Goal: Check status: Check status

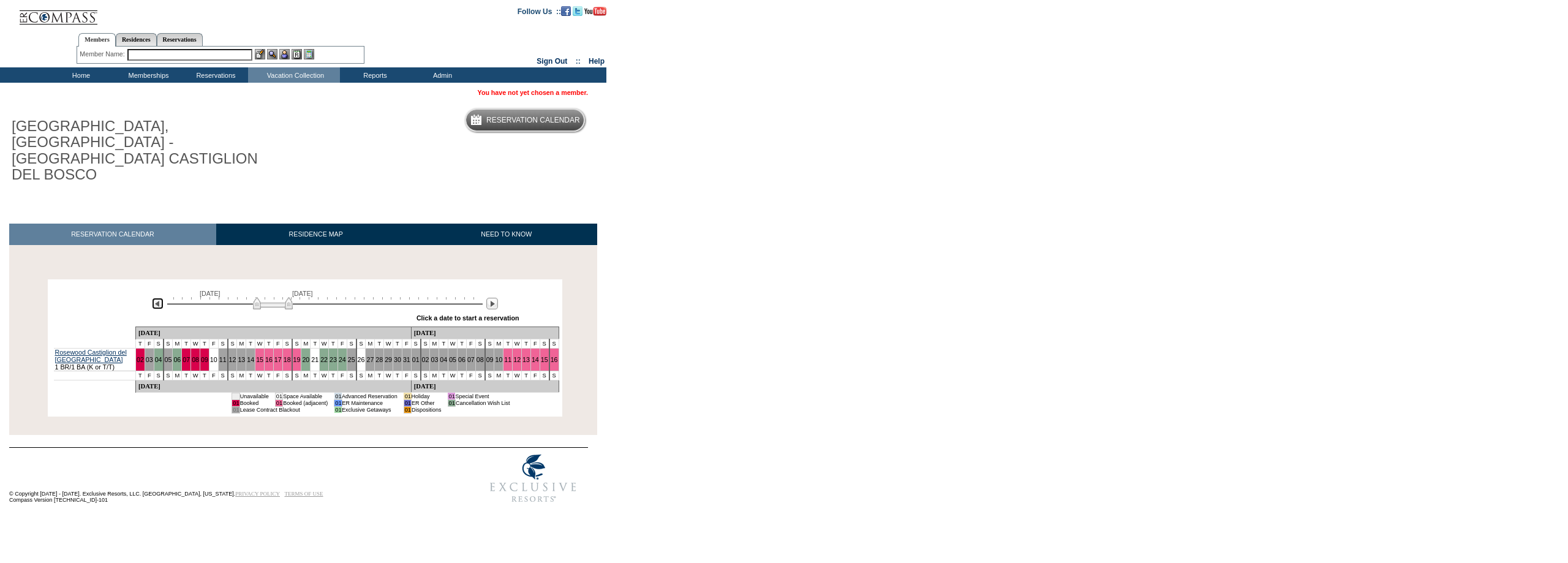
click at [155, 298] on img at bounding box center [157, 303] width 11 height 11
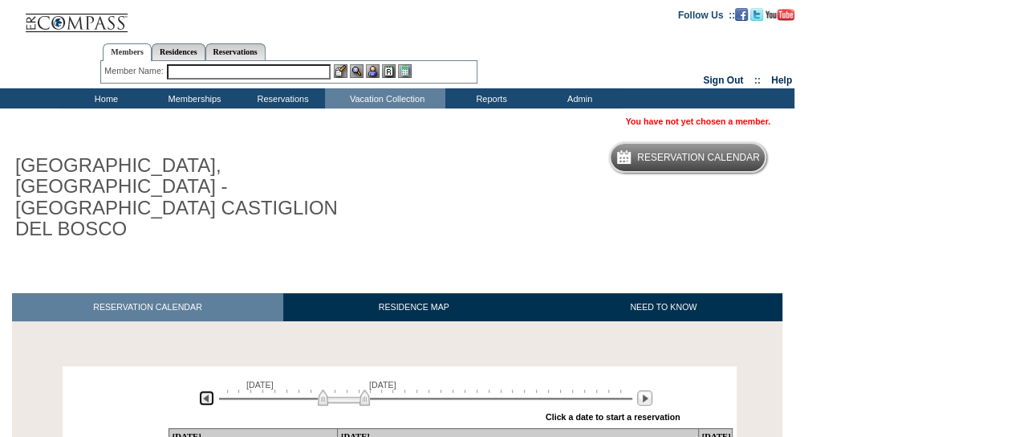
scroll to position [107, 0]
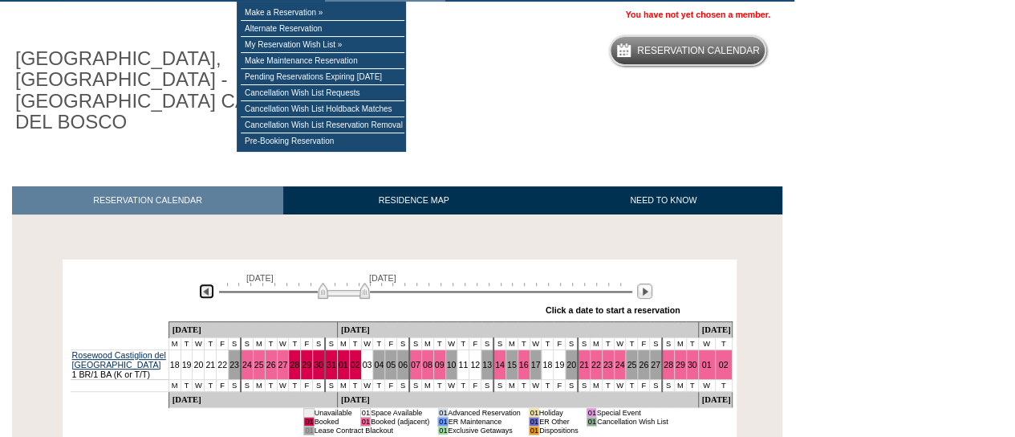
click at [206, 283] on img at bounding box center [206, 290] width 15 height 15
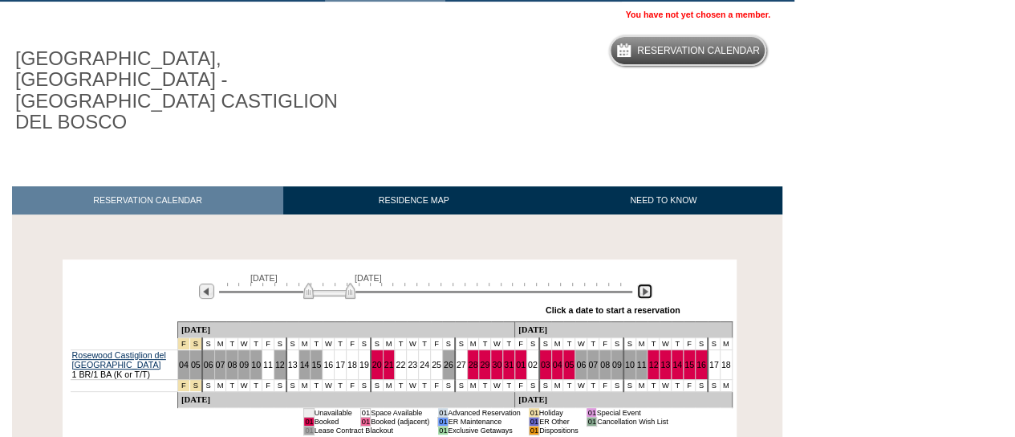
click at [647, 283] on img at bounding box center [644, 290] width 15 height 15
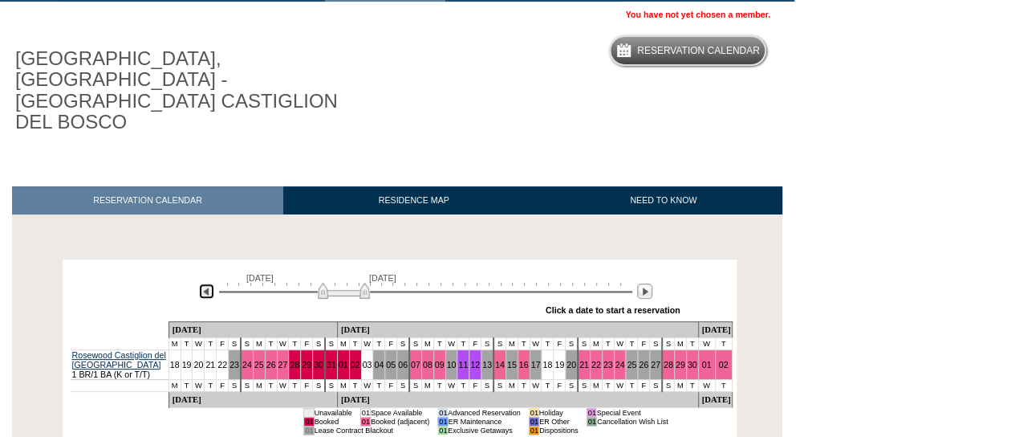
click at [204, 283] on img at bounding box center [206, 290] width 15 height 15
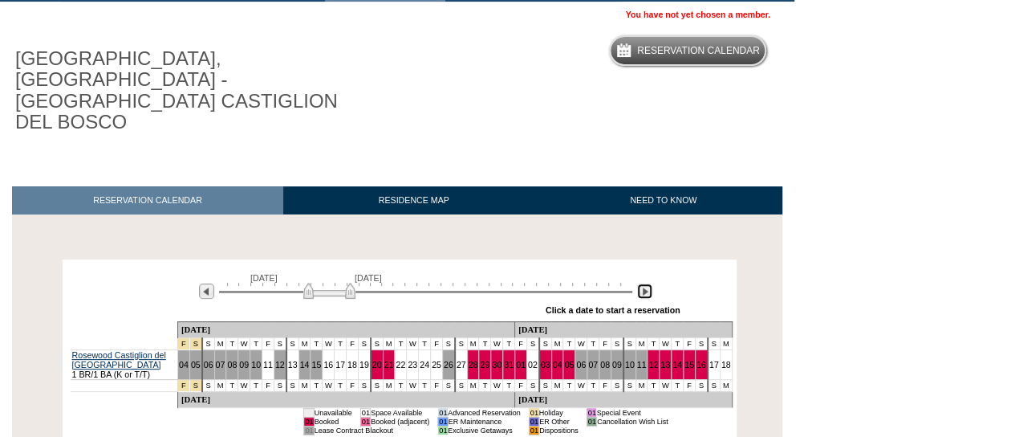
click at [645, 283] on img at bounding box center [644, 290] width 15 height 15
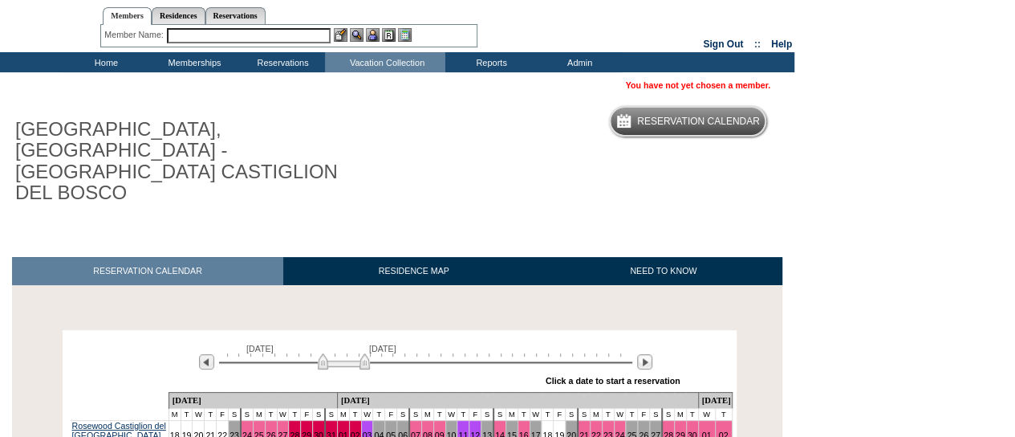
scroll to position [0, 0]
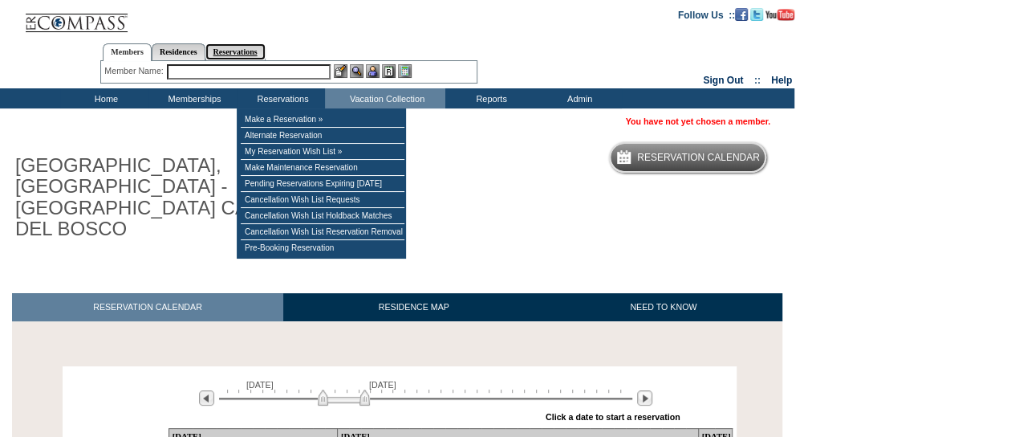
click at [250, 55] on link "Reservations" at bounding box center [236, 51] width 60 height 17
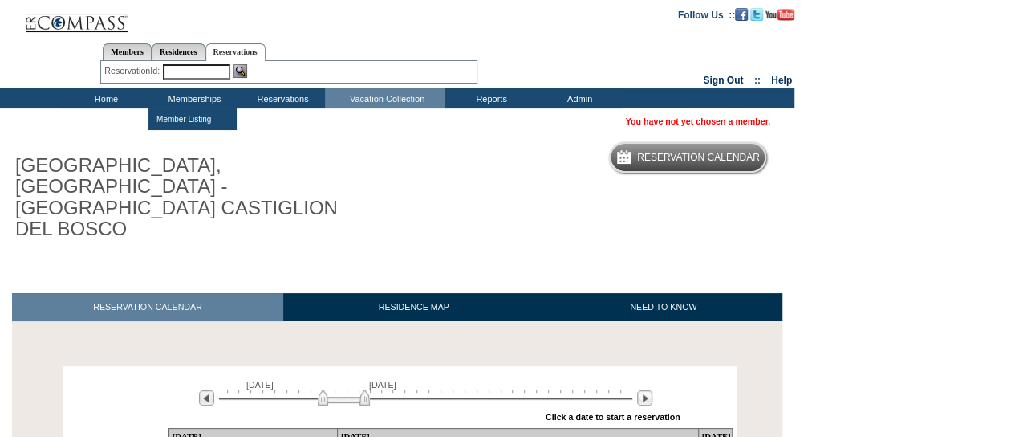
click at [188, 68] on input "text" at bounding box center [196, 71] width 67 height 15
paste input "1800058"
type input "1800058"
